Goal: Find specific page/section: Find specific page/section

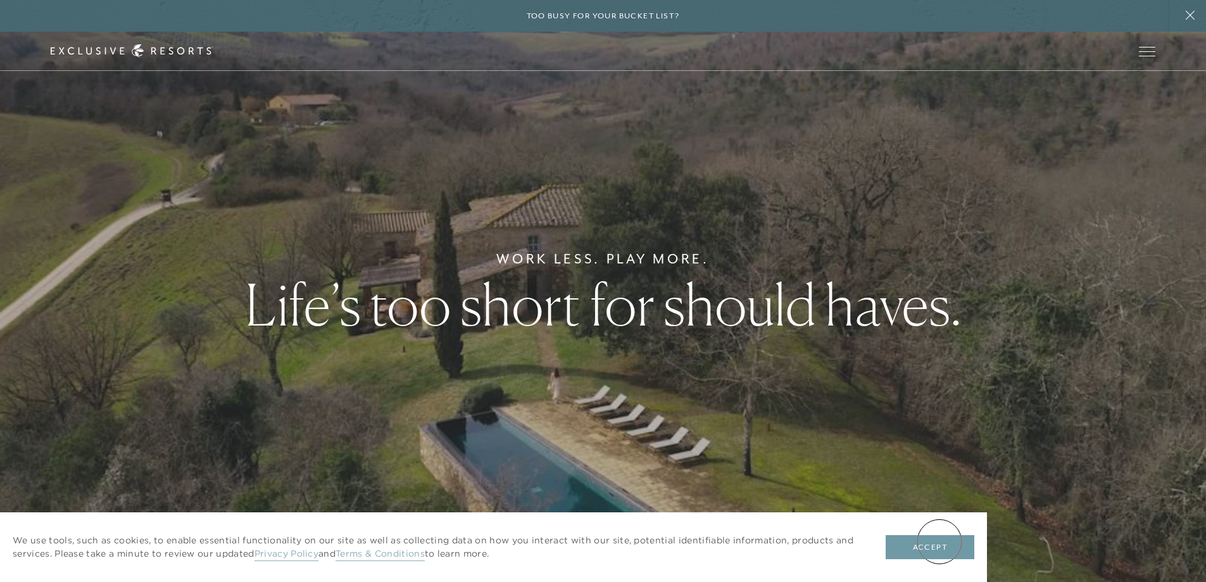
click at [940, 355] on button "Accept" at bounding box center [930, 547] width 89 height 24
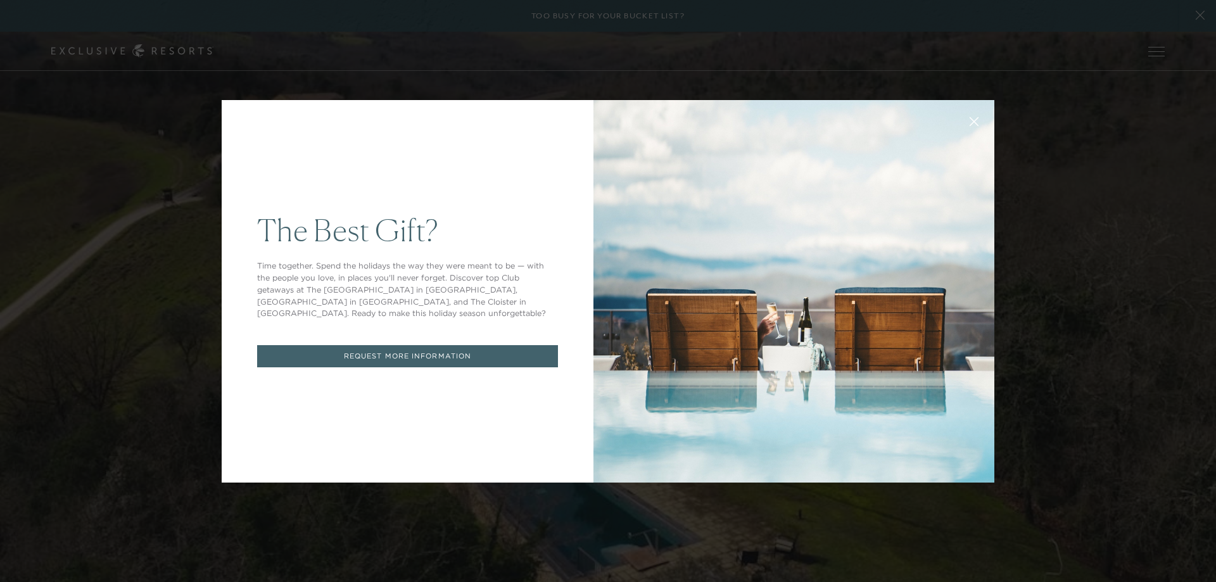
click at [973, 120] on icon at bounding box center [973, 121] width 9 height 9
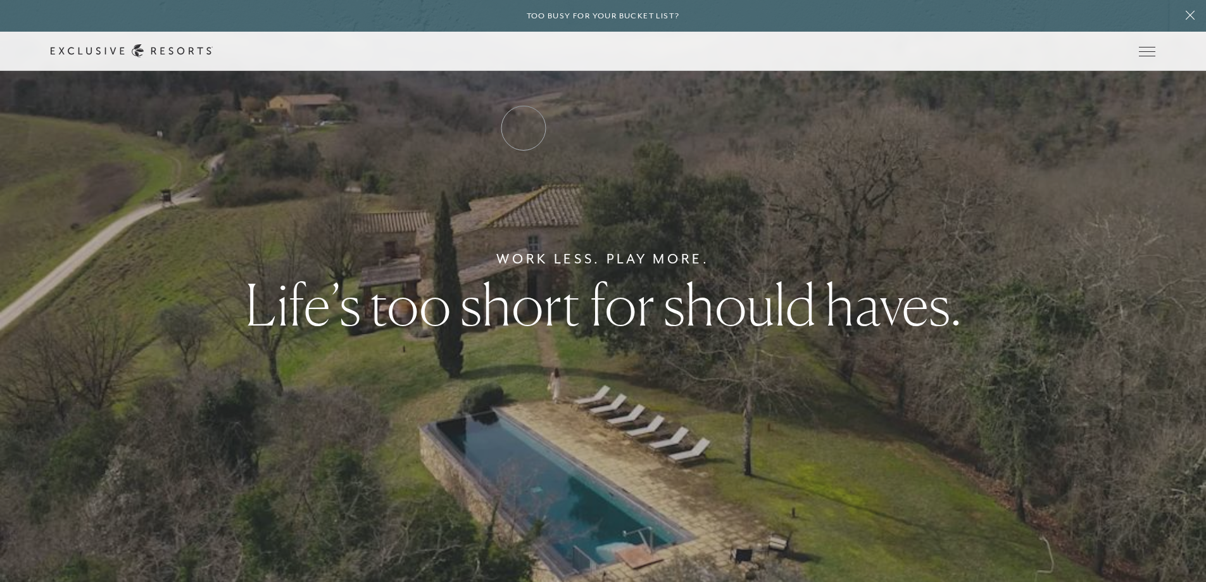
click at [0, 0] on link "Residence Collection" at bounding box center [0, 0] width 0 height 0
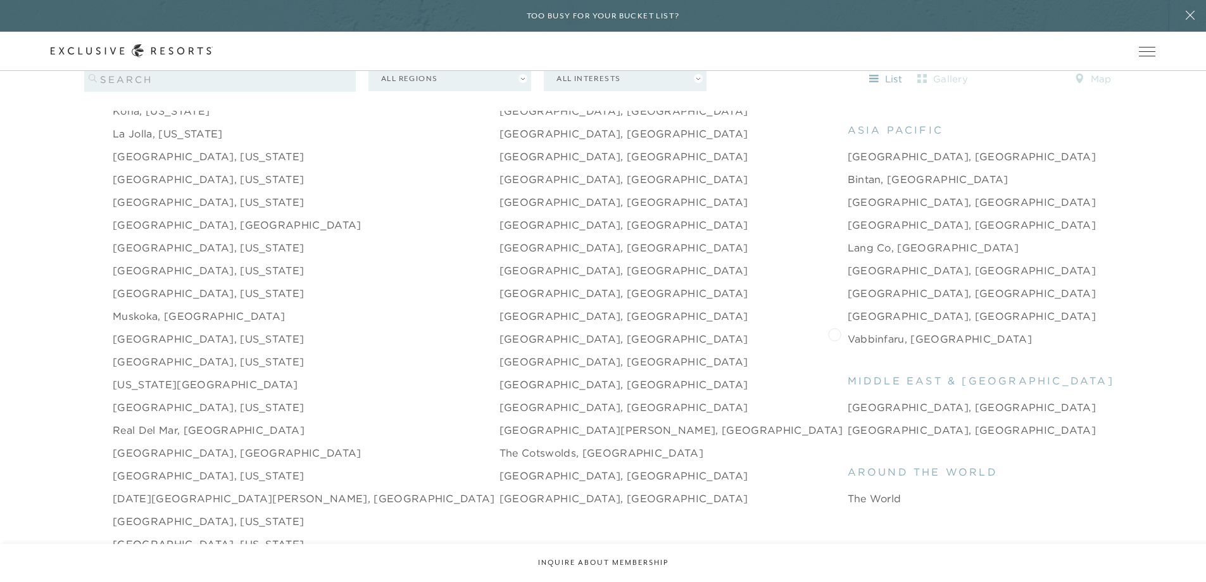
scroll to position [1741, 0]
click at [500, 190] on link "[GEOGRAPHIC_DATA], [GEOGRAPHIC_DATA]" at bounding box center [624, 197] width 249 height 15
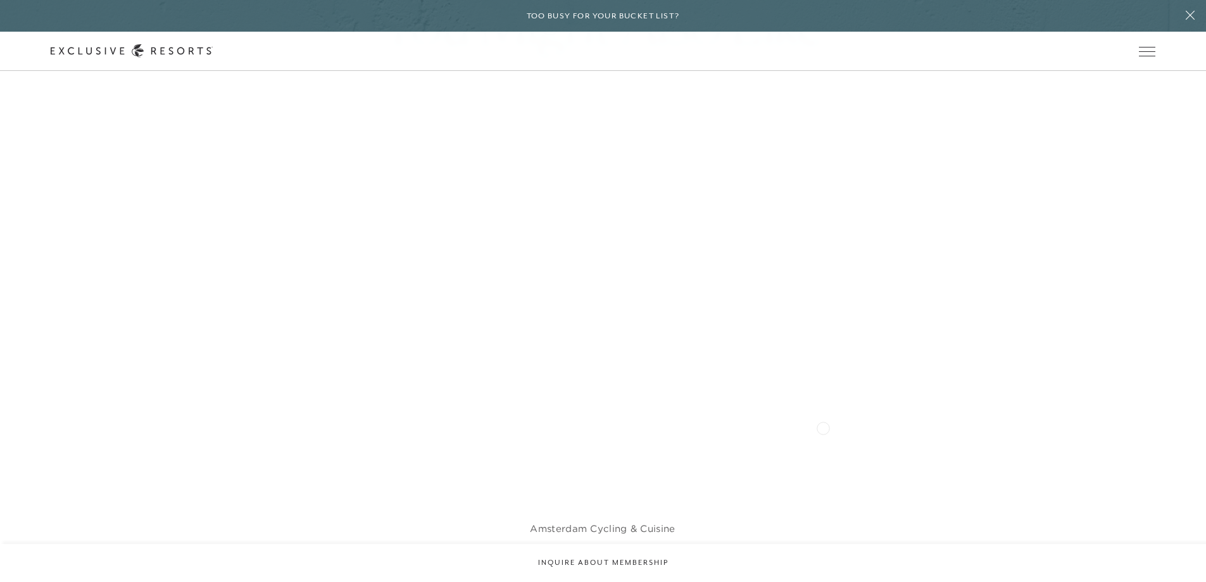
scroll to position [2754, 0]
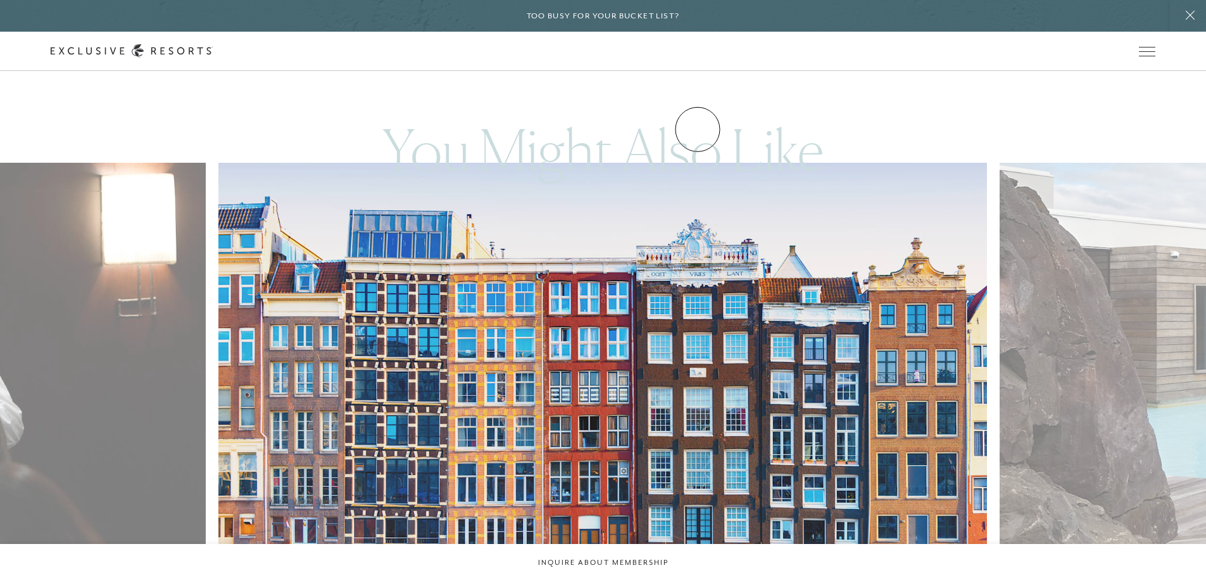
click at [0, 0] on link "Experience Collection" at bounding box center [0, 0] width 0 height 0
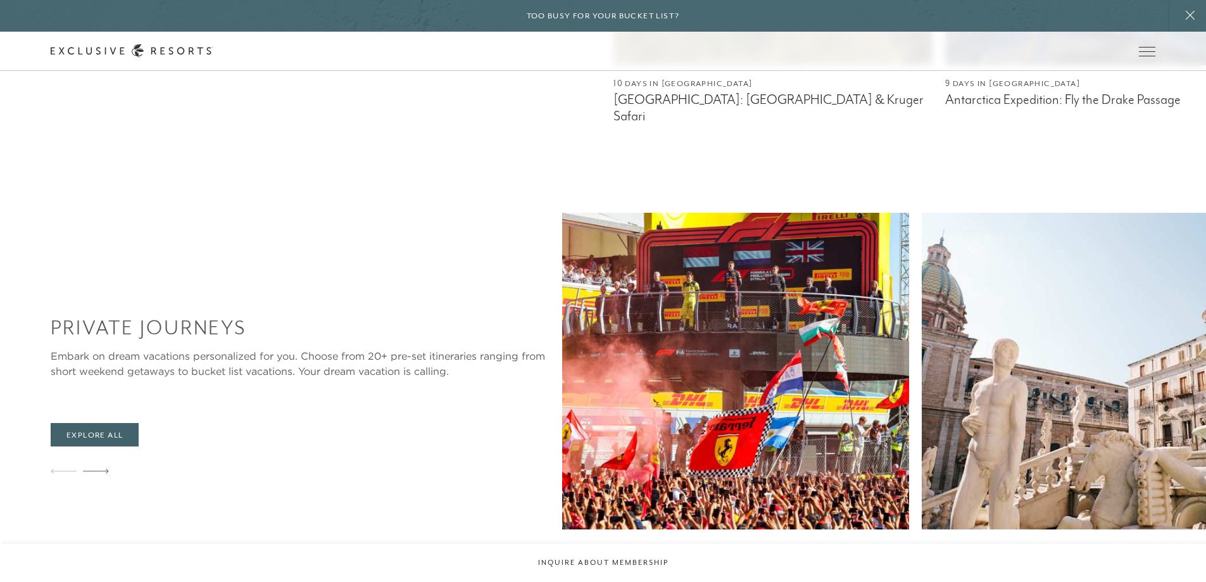
scroll to position [1076, 0]
